Goal: Book appointment/travel/reservation

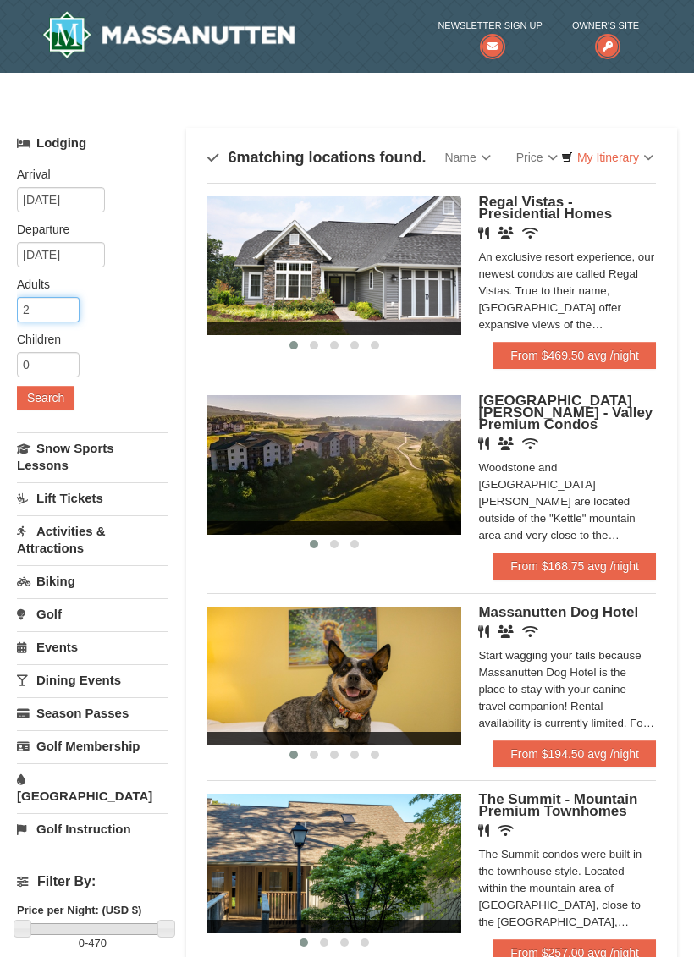
click at [52, 310] on input "2" at bounding box center [48, 309] width 63 height 25
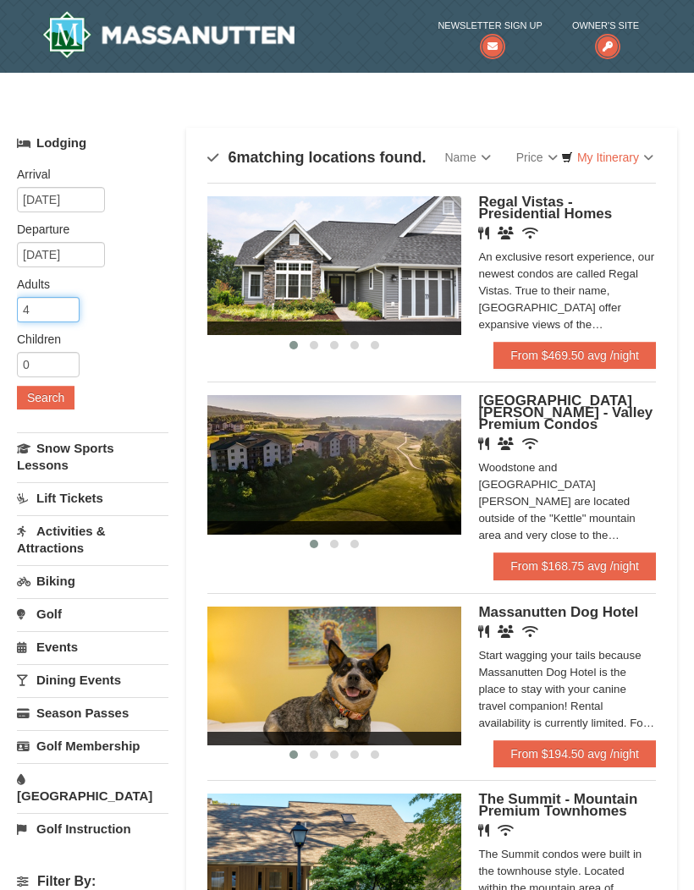
type input "4"
click at [51, 393] on button "Search" at bounding box center [46, 398] width 58 height 24
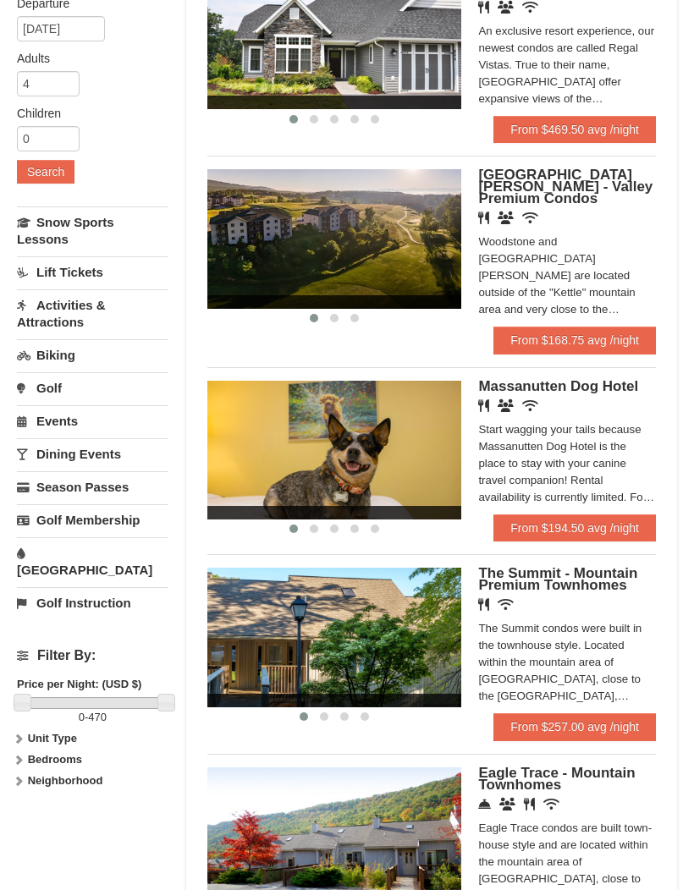
scroll to position [237, 0]
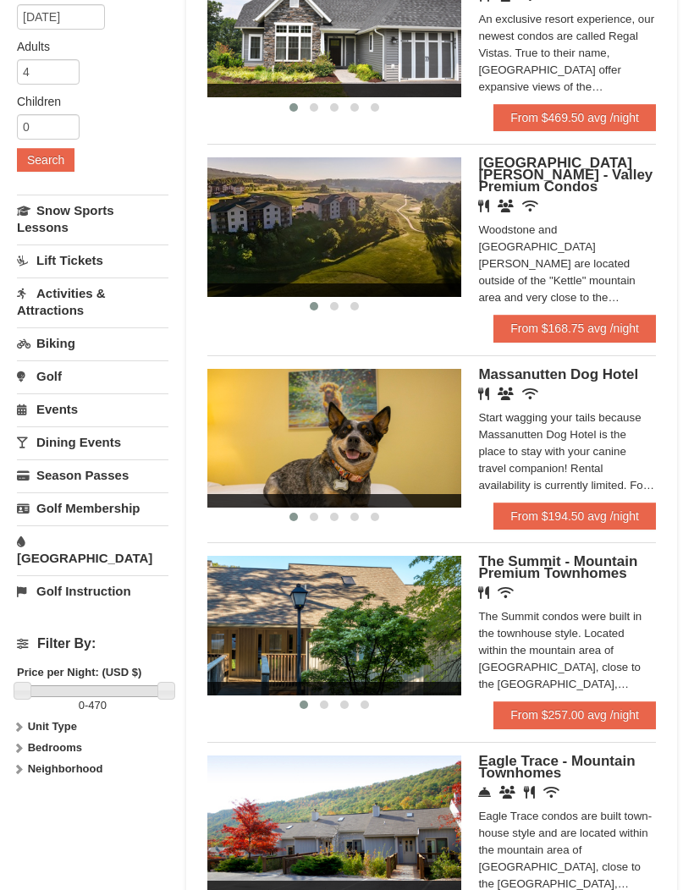
click at [590, 563] on span "The Summit - Mountain Premium Townhomes" at bounding box center [557, 568] width 159 height 28
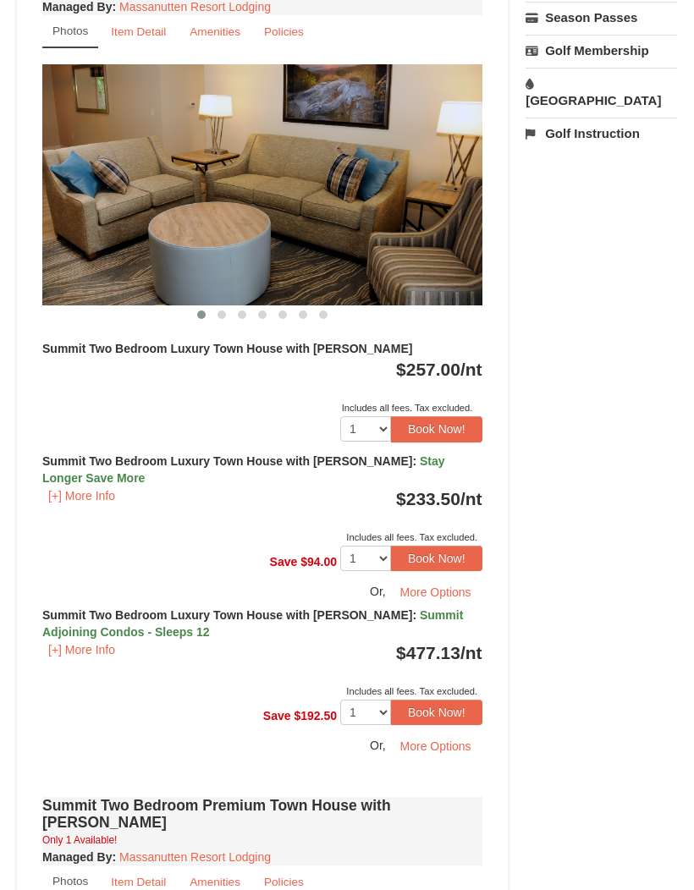
scroll to position [698, 0]
